Goal: Transaction & Acquisition: Purchase product/service

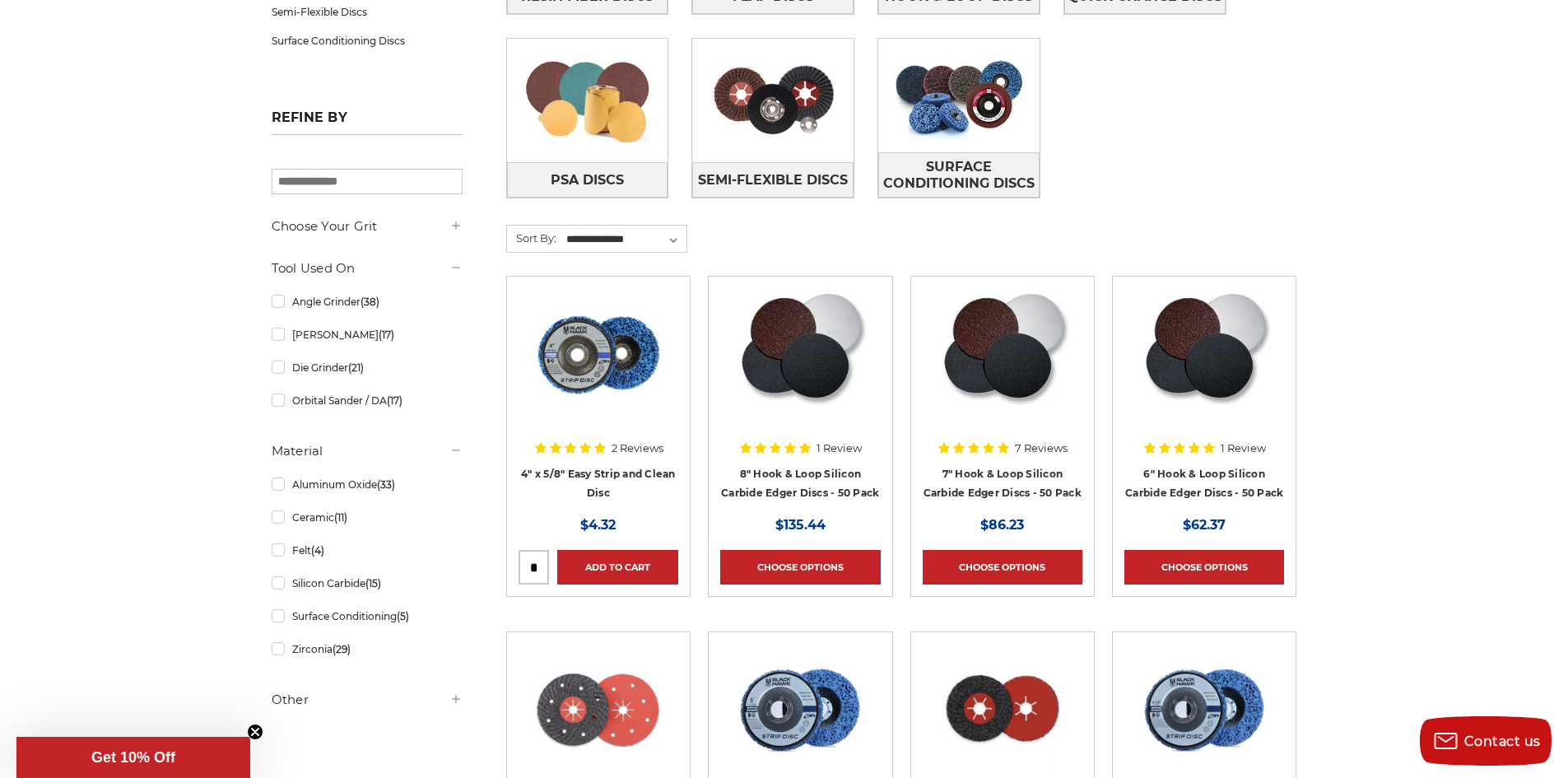
scroll to position [464, 0]
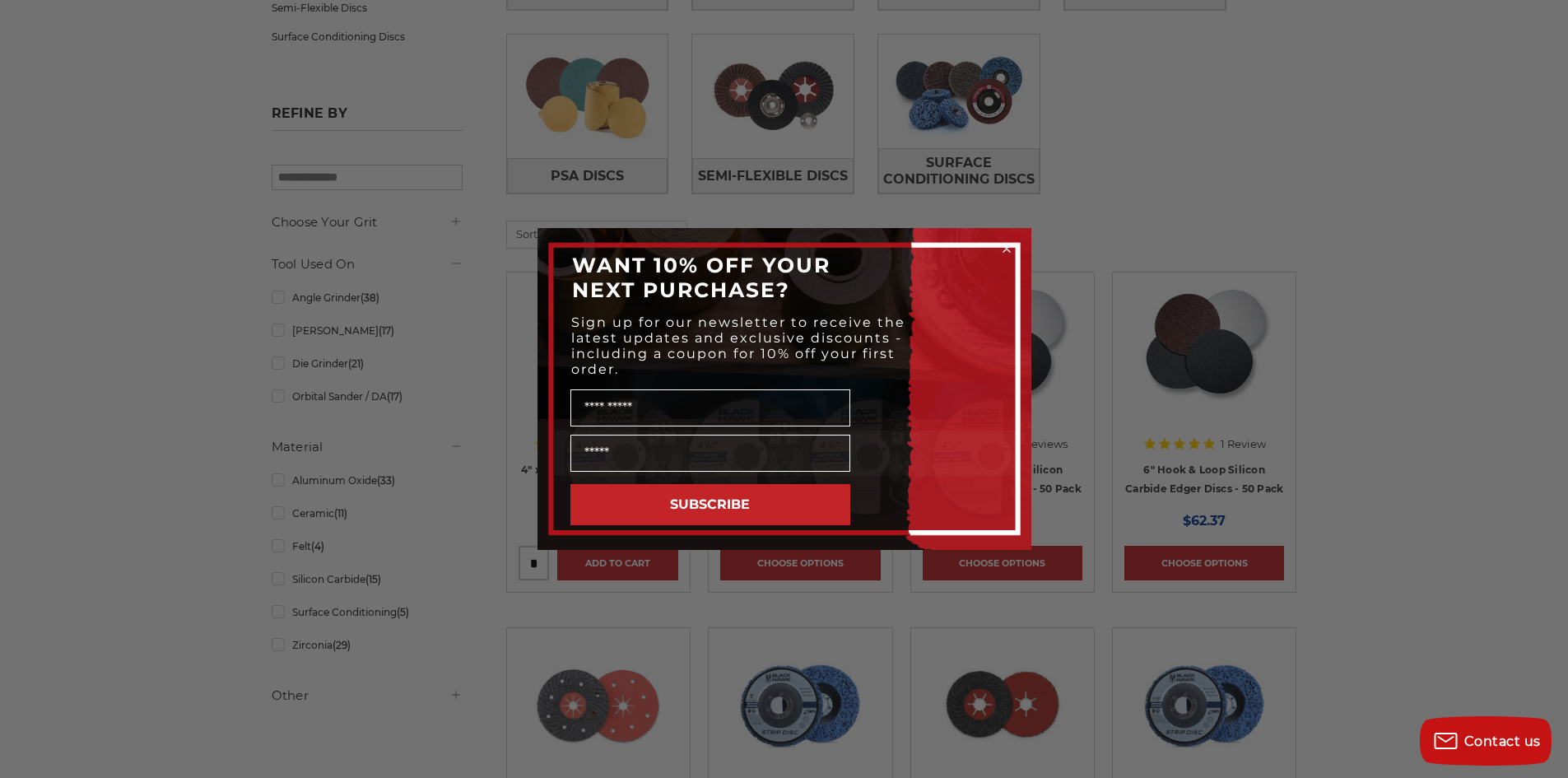
click at [1300, 103] on div "Close dialog WANT 10% OFF YOUR NEXT PURCHASE? Sign up for our newsletter to rec…" at bounding box center [784, 389] width 1568 height 778
click at [419, 279] on div "Close dialog WANT 10% OFF YOUR NEXT PURCHASE? Sign up for our newsletter to rec…" at bounding box center [784, 389] width 1568 height 778
click at [1005, 251] on circle "Close dialog" at bounding box center [1006, 249] width 16 height 16
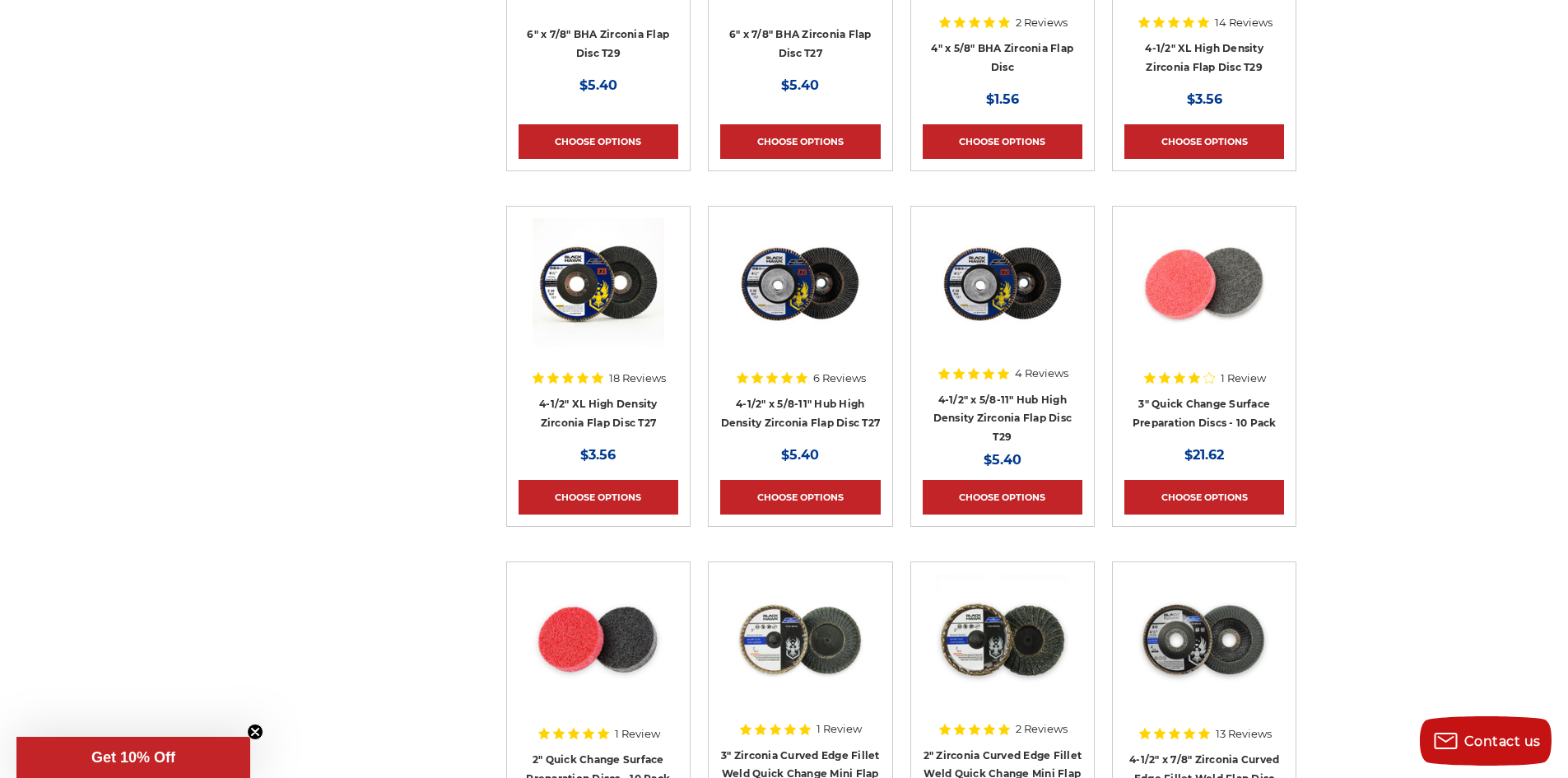
scroll to position [3206, 0]
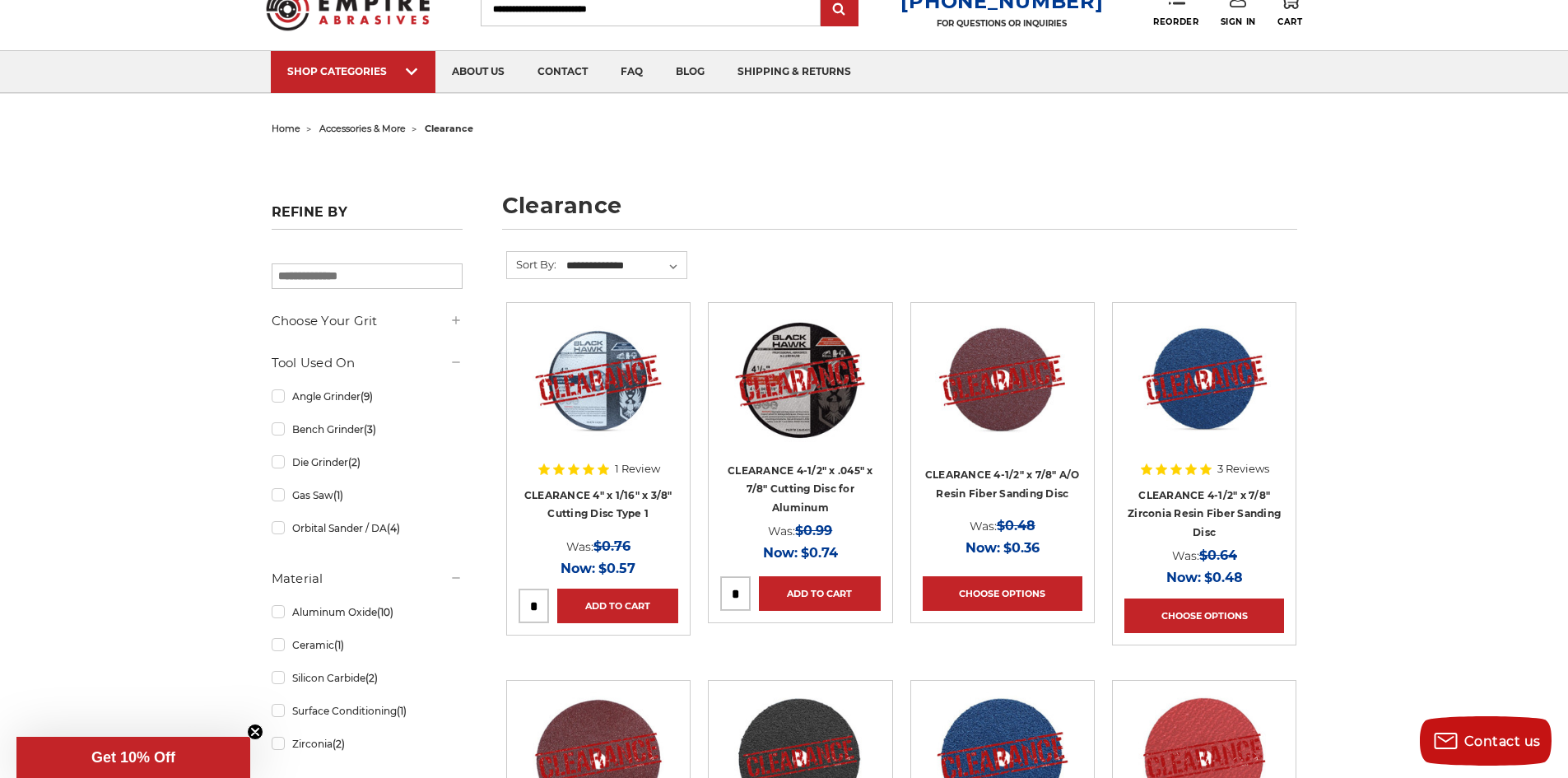
scroll to position [61, 0]
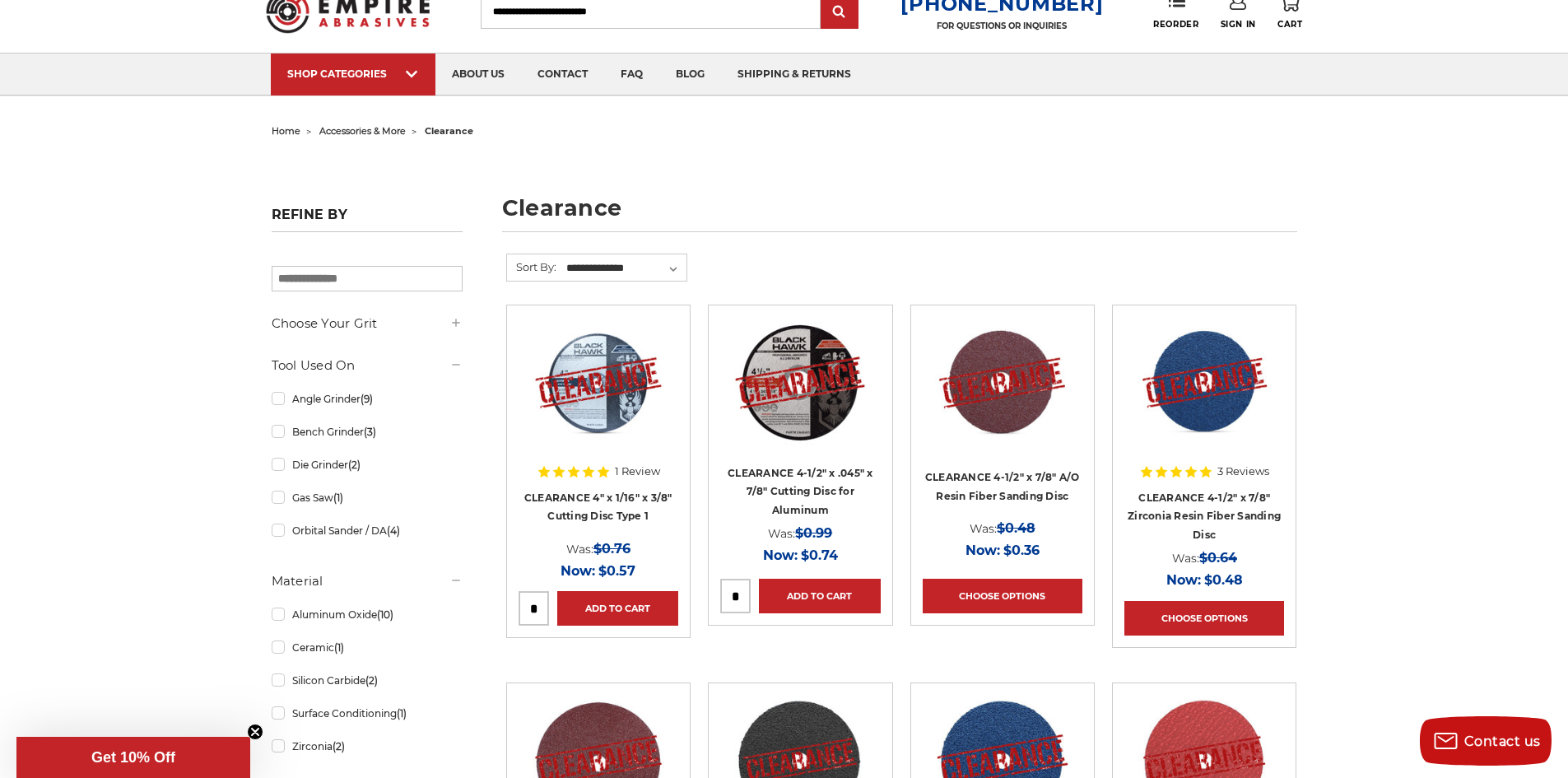
click at [991, 394] on img at bounding box center [1002, 383] width 134 height 131
